Goal: Find contact information: Find contact information

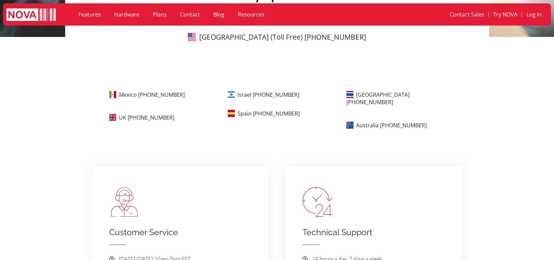
scroll to position [235, 0]
drag, startPoint x: 194, startPoint y: 94, endPoint x: 141, endPoint y: 96, distance: 53.2
click at [141, 96] on p "Mexico +52-44-2348-6677" at bounding box center [163, 94] width 109 height 9
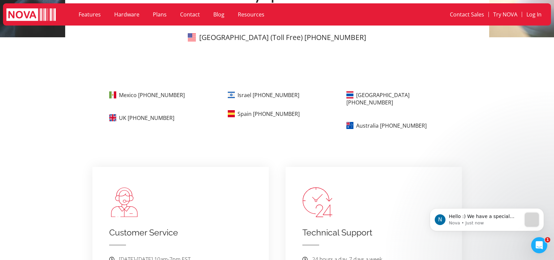
scroll to position [0, 0]
drag, startPoint x: 303, startPoint y: 95, endPoint x: 255, endPoint y: 95, distance: 47.4
click at [255, 95] on div "Israel +972-3-763-0452" at bounding box center [282, 94] width 109 height 9
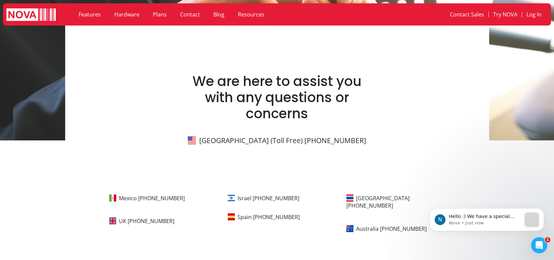
scroll to position [34, 0]
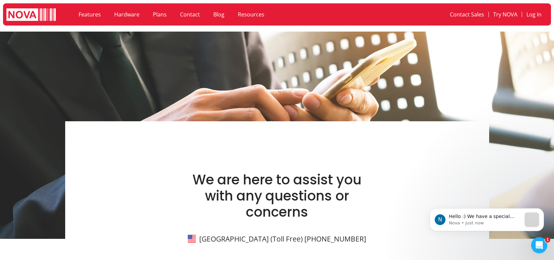
click at [131, 13] on link "Hardware" at bounding box center [127, 14] width 39 height 15
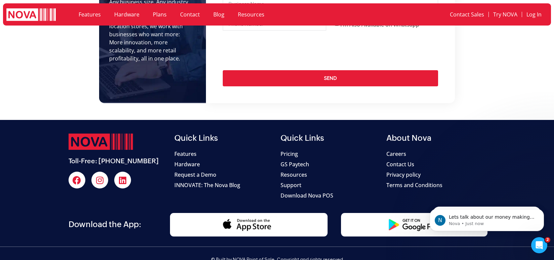
scroll to position [1364, 0]
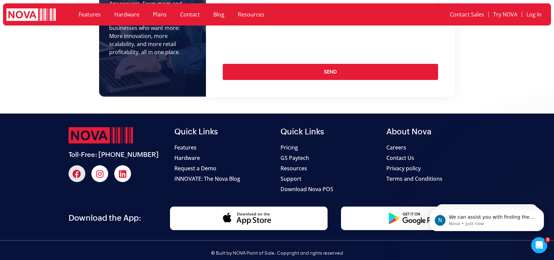
click at [78, 170] on icon at bounding box center [77, 174] width 8 height 8
